Goal: Use online tool/utility: Utilize a website feature to perform a specific function

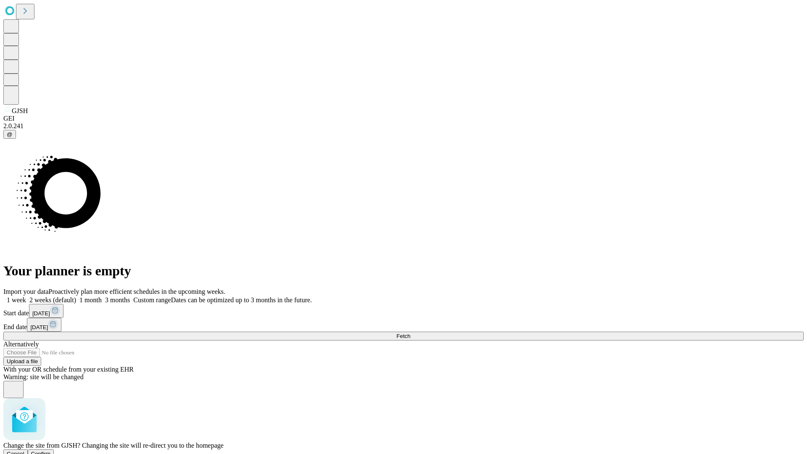
click at [51, 451] on span "Confirm" at bounding box center [41, 454] width 20 height 6
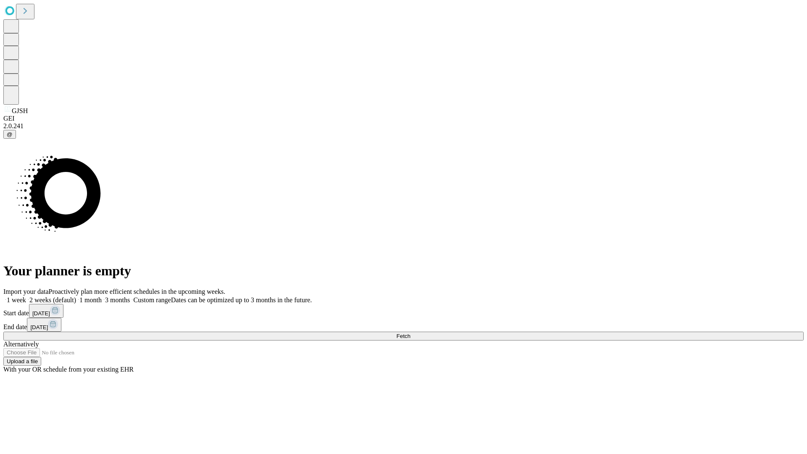
click at [102, 296] on label "1 month" at bounding box center [89, 299] width 26 height 7
click at [410, 333] on span "Fetch" at bounding box center [403, 336] width 14 height 6
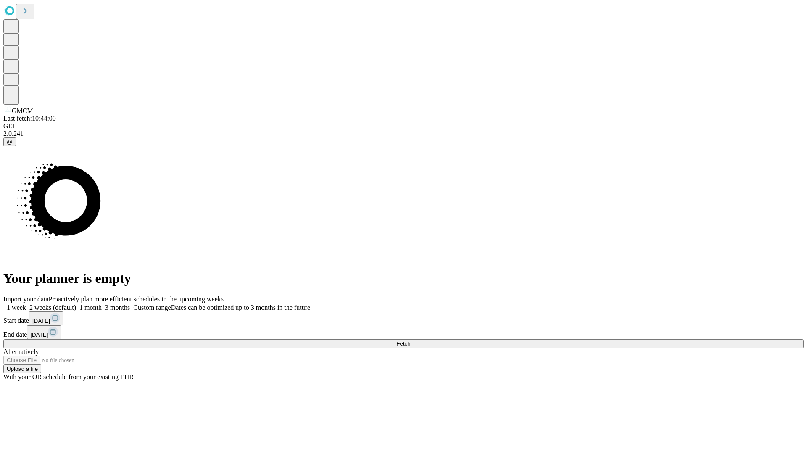
click at [102, 304] on label "1 month" at bounding box center [89, 307] width 26 height 7
click at [410, 341] on span "Fetch" at bounding box center [403, 344] width 14 height 6
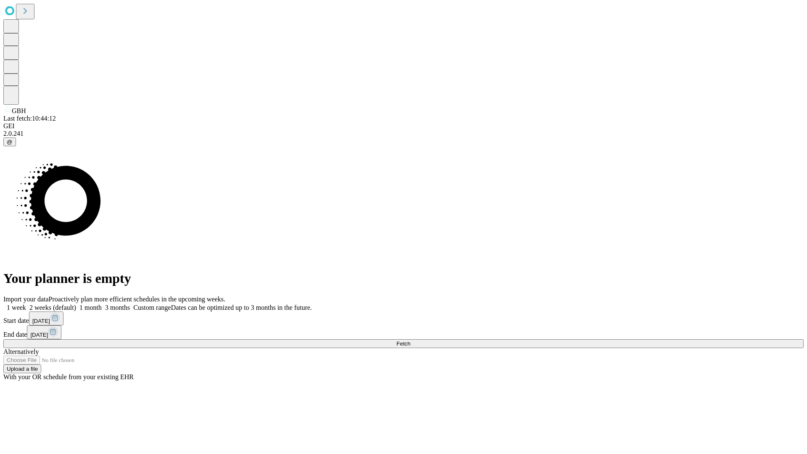
click at [102, 304] on label "1 month" at bounding box center [89, 307] width 26 height 7
click at [410, 341] on span "Fetch" at bounding box center [403, 344] width 14 height 6
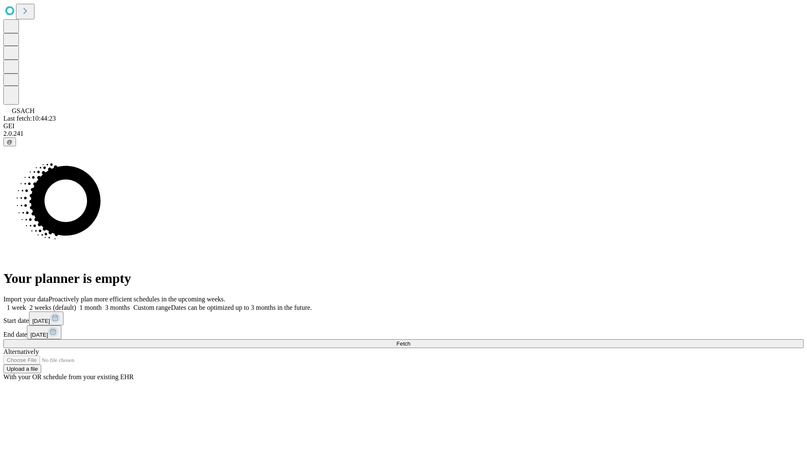
click at [410, 341] on span "Fetch" at bounding box center [403, 344] width 14 height 6
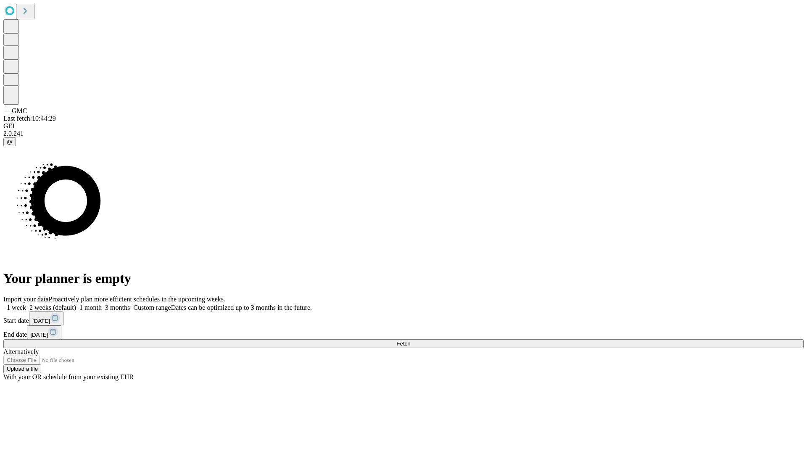
click at [102, 304] on label "1 month" at bounding box center [89, 307] width 26 height 7
click at [410, 341] on span "Fetch" at bounding box center [403, 344] width 14 height 6
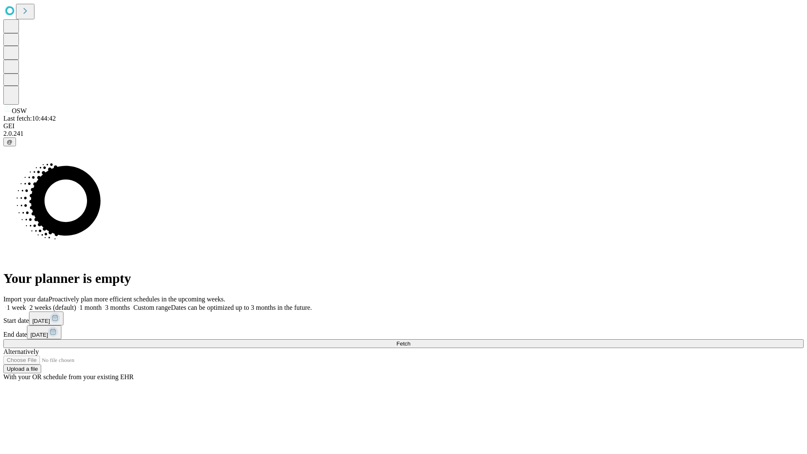
click at [102, 304] on label "1 month" at bounding box center [89, 307] width 26 height 7
click at [410, 341] on span "Fetch" at bounding box center [403, 344] width 14 height 6
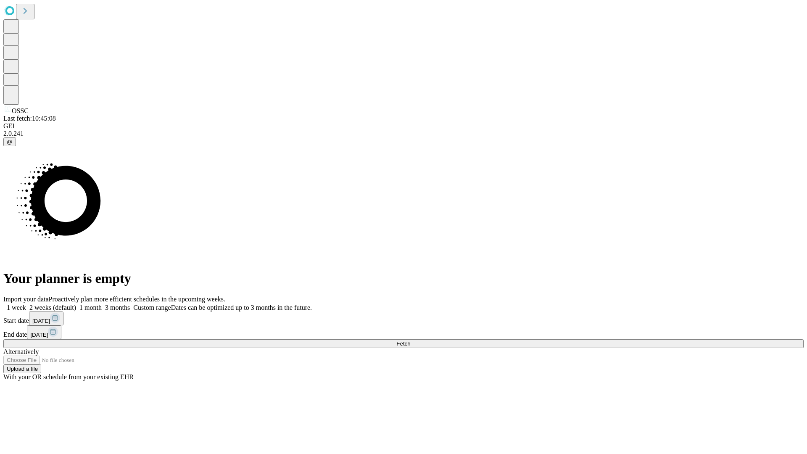
click at [102, 304] on label "1 month" at bounding box center [89, 307] width 26 height 7
click at [410, 341] on span "Fetch" at bounding box center [403, 344] width 14 height 6
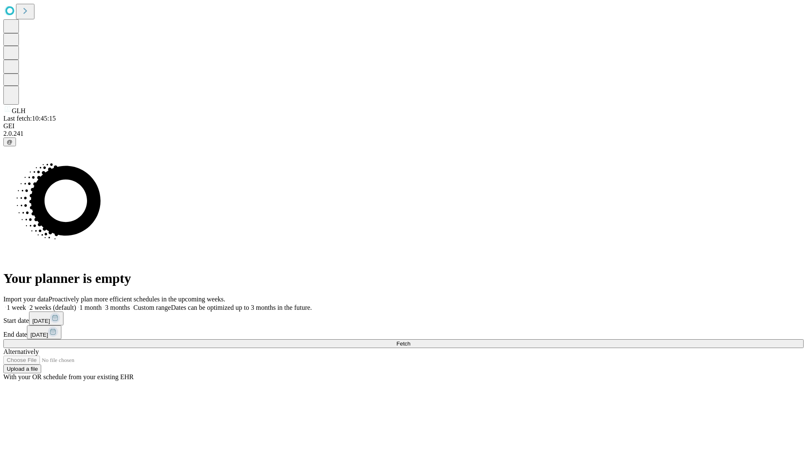
click at [410, 341] on span "Fetch" at bounding box center [403, 344] width 14 height 6
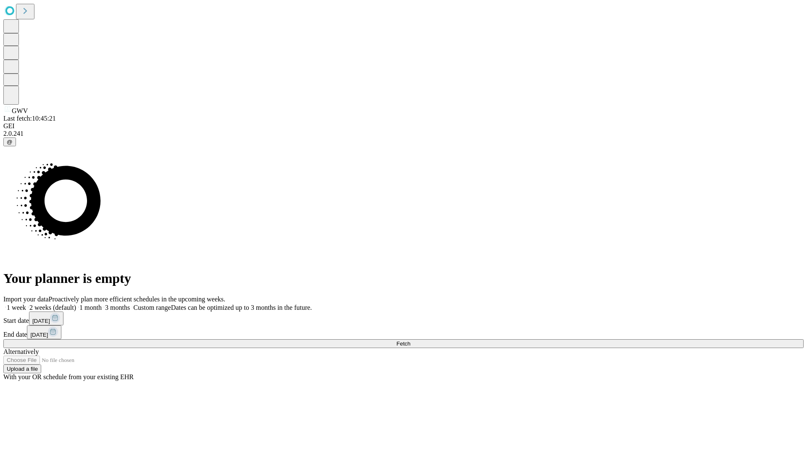
click at [102, 304] on label "1 month" at bounding box center [89, 307] width 26 height 7
click at [410, 341] on span "Fetch" at bounding box center [403, 344] width 14 height 6
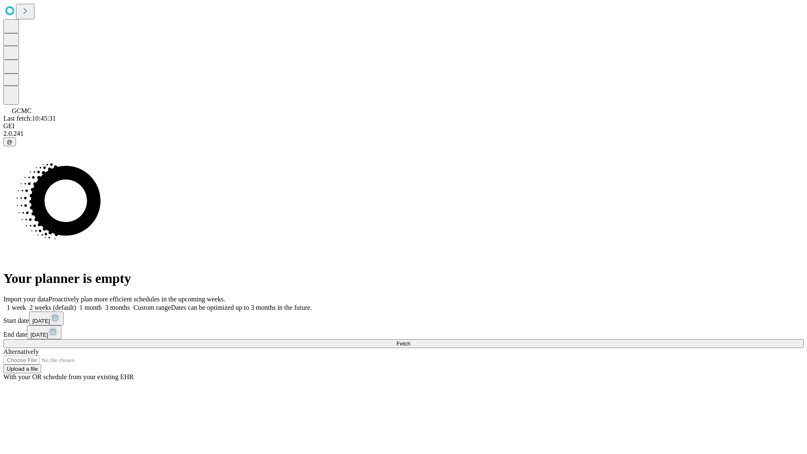
click at [102, 304] on label "1 month" at bounding box center [89, 307] width 26 height 7
click at [410, 341] on span "Fetch" at bounding box center [403, 344] width 14 height 6
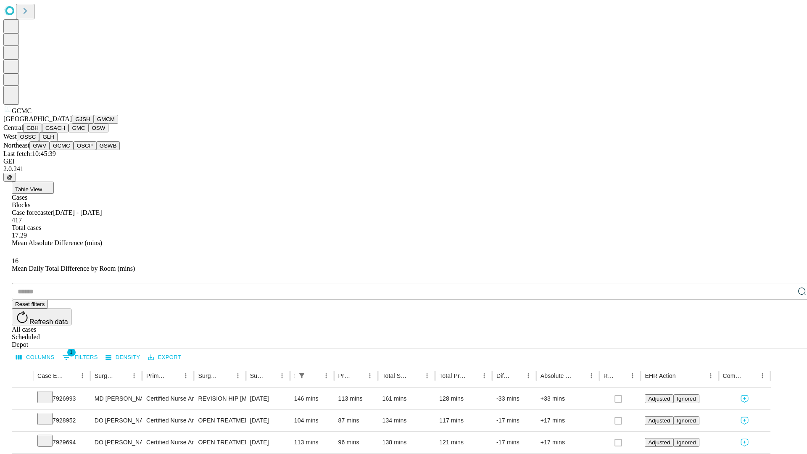
click at [74, 150] on button "OSCP" at bounding box center [85, 145] width 23 height 9
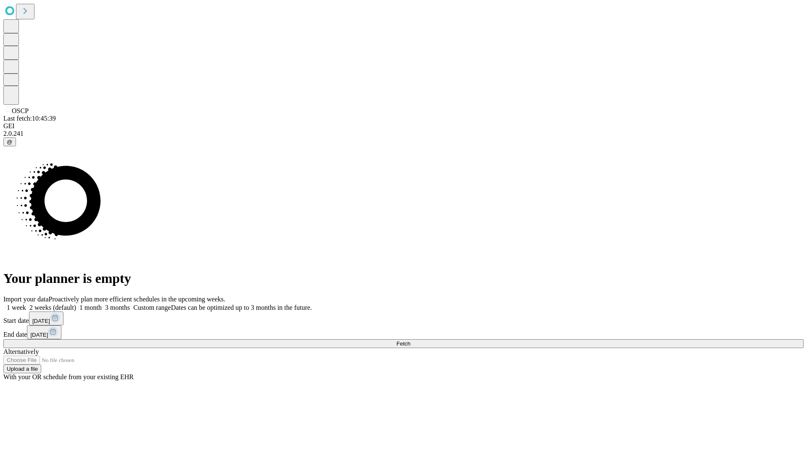
click at [102, 304] on label "1 month" at bounding box center [89, 307] width 26 height 7
click at [410, 341] on span "Fetch" at bounding box center [403, 344] width 14 height 6
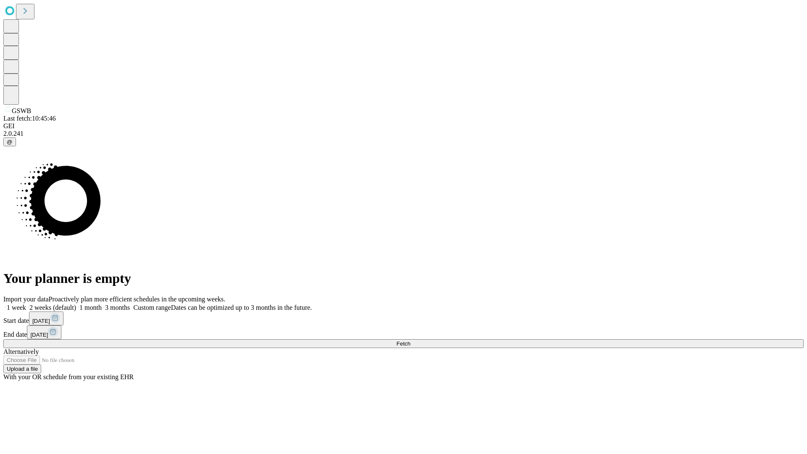
click at [102, 304] on label "1 month" at bounding box center [89, 307] width 26 height 7
click at [410, 341] on span "Fetch" at bounding box center [403, 344] width 14 height 6
